Goal: Task Accomplishment & Management: Manage account settings

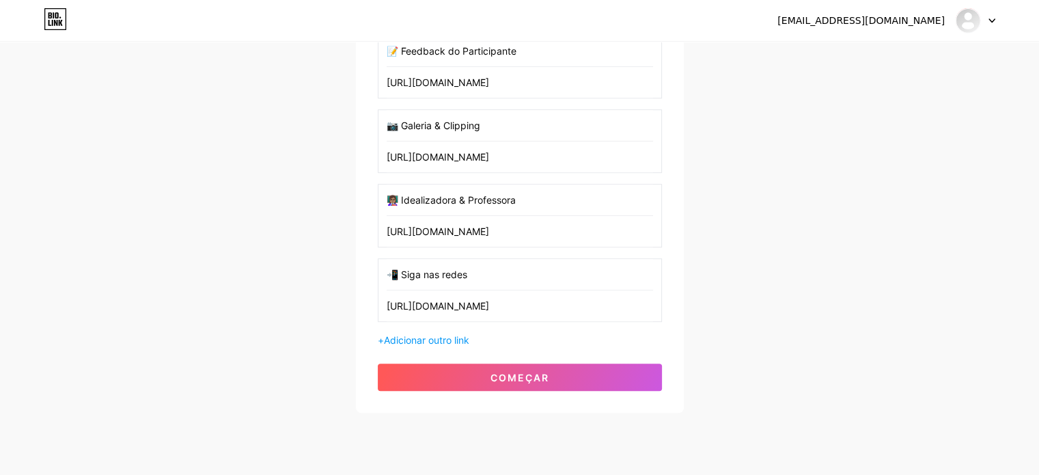
scroll to position [881, 0]
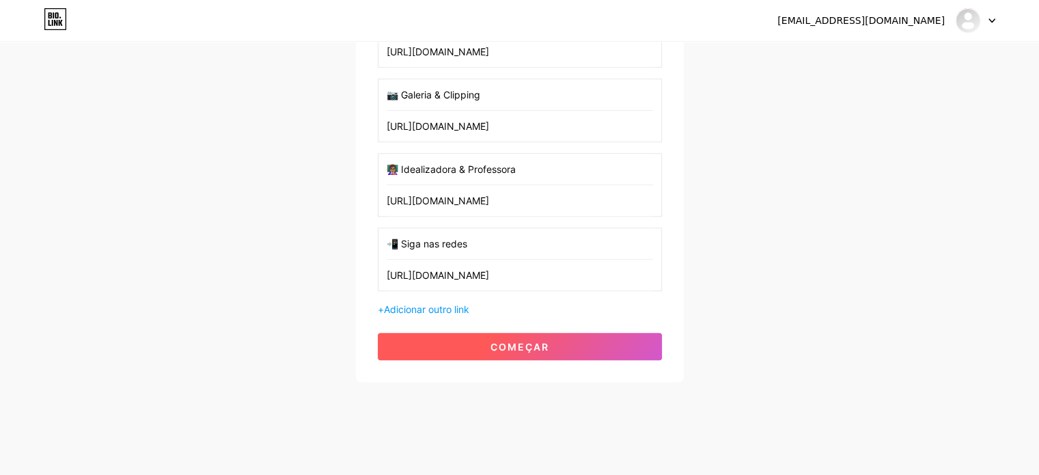
click at [534, 345] on font "começar" at bounding box center [520, 347] width 59 height 12
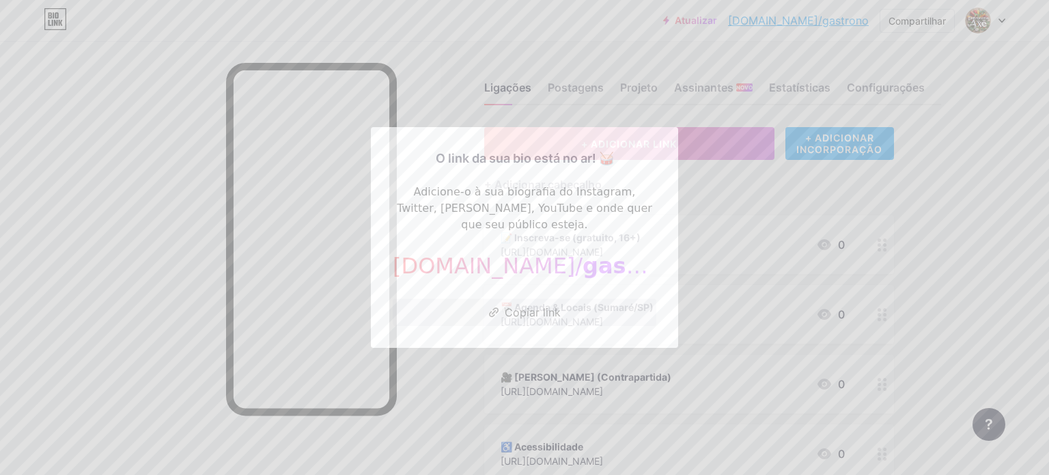
click at [785, 193] on div at bounding box center [524, 237] width 1049 height 475
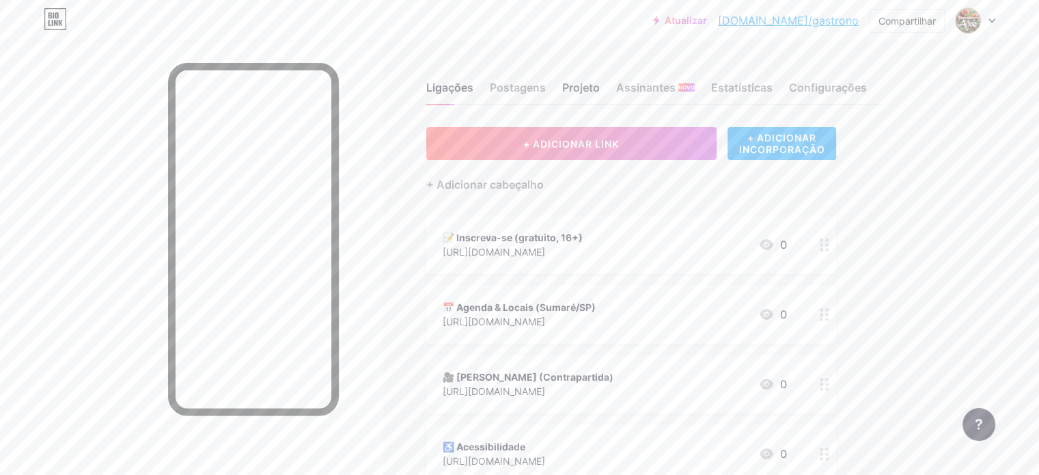
click at [600, 81] on font "Projeto" at bounding box center [581, 88] width 38 height 14
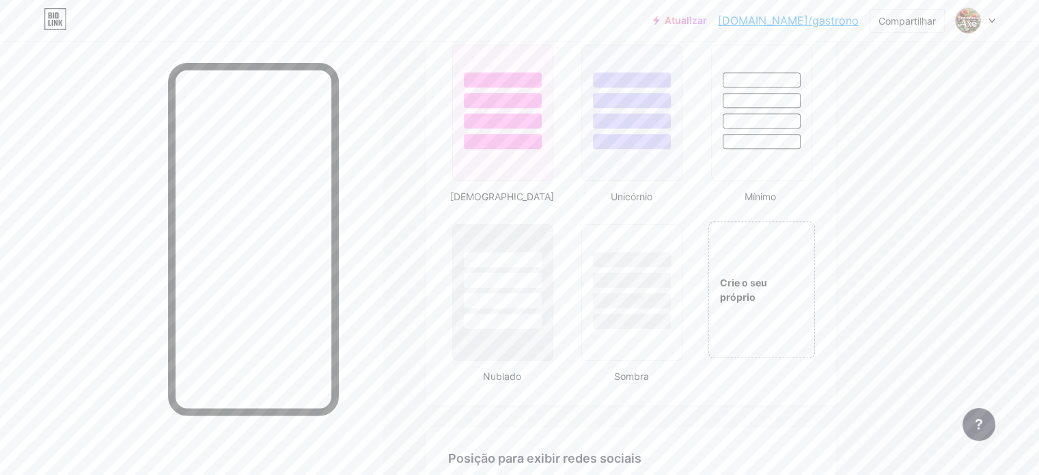
scroll to position [1461, 0]
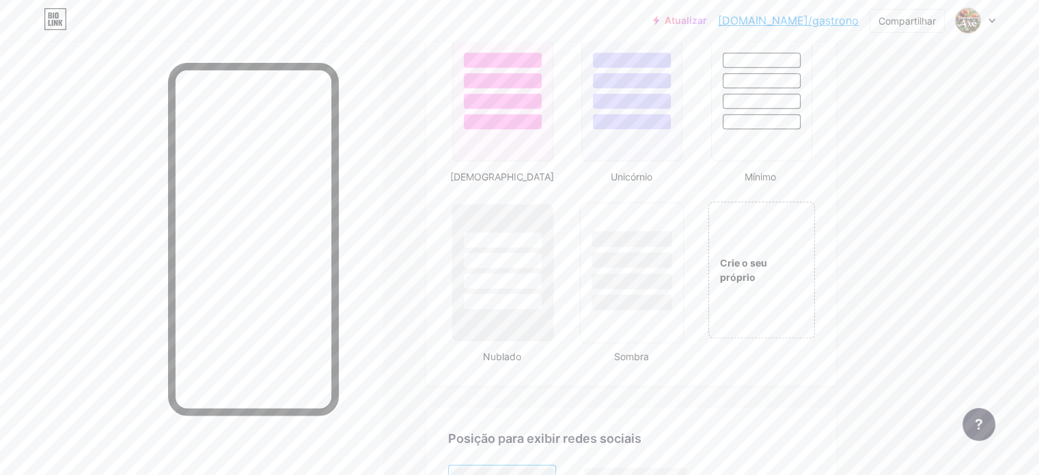
click at [672, 310] on div at bounding box center [632, 302] width 80 height 16
click at [551, 320] on div at bounding box center [503, 272] width 104 height 141
click at [684, 148] on div at bounding box center [632, 93] width 104 height 141
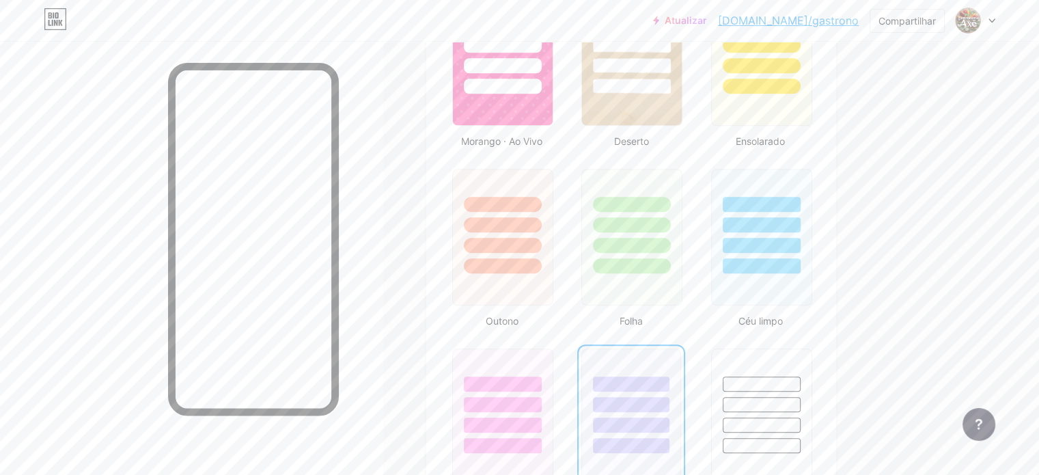
scroll to position [1101, 0]
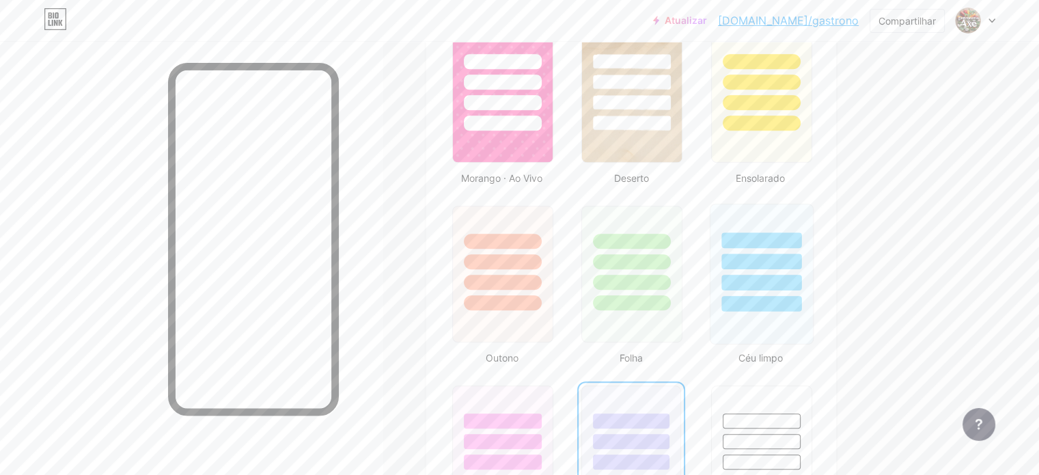
click at [783, 330] on div at bounding box center [761, 274] width 104 height 141
click at [555, 337] on div at bounding box center [503, 274] width 104 height 141
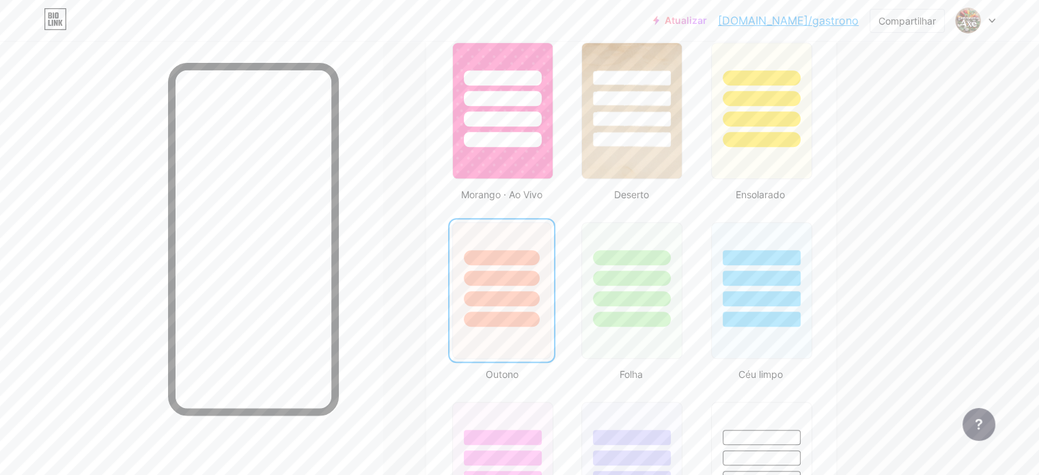
scroll to position [1115, 0]
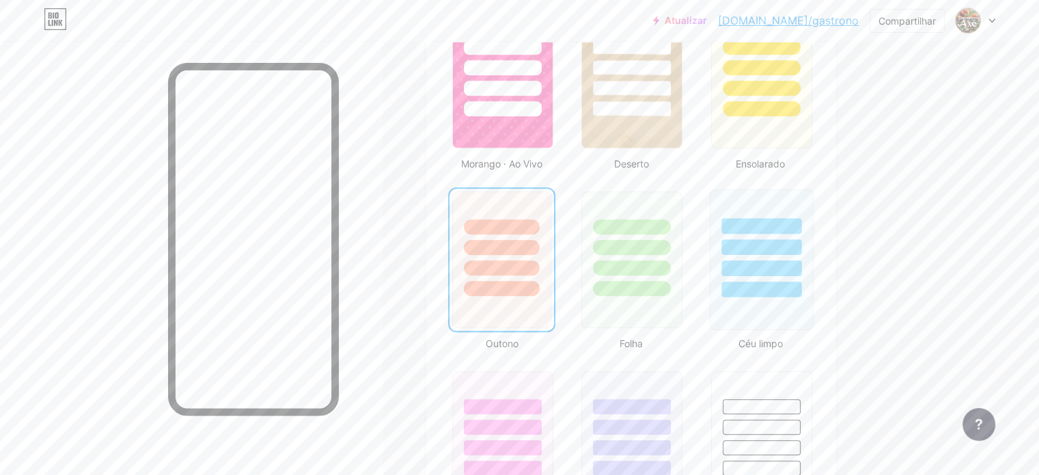
click at [812, 212] on div at bounding box center [761, 243] width 102 height 107
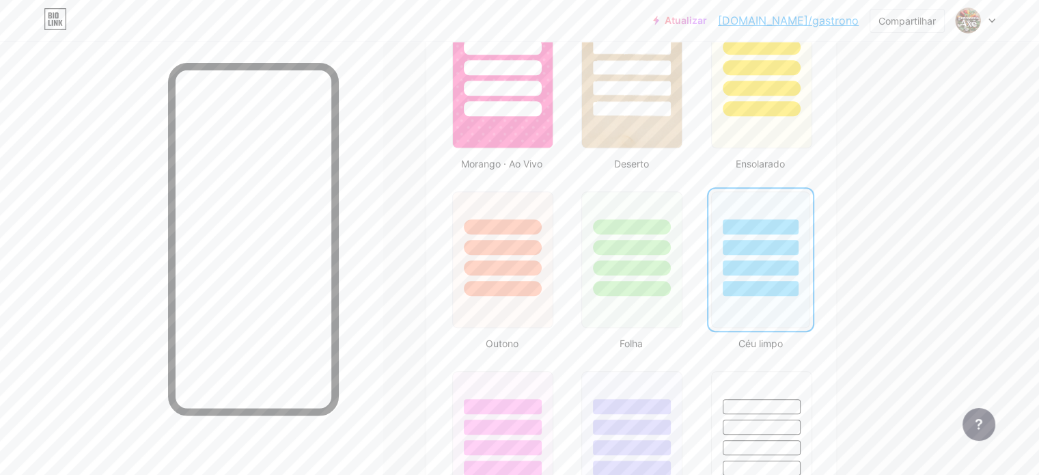
click at [806, 24] on font "[DOMAIN_NAME]/gastrono" at bounding box center [788, 21] width 141 height 14
